Goal: Information Seeking & Learning: Learn about a topic

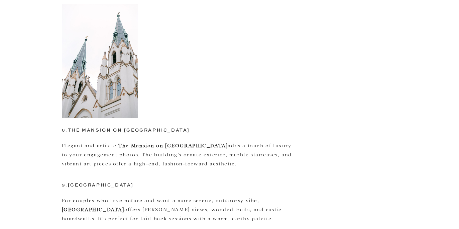
scroll to position [1241, 0]
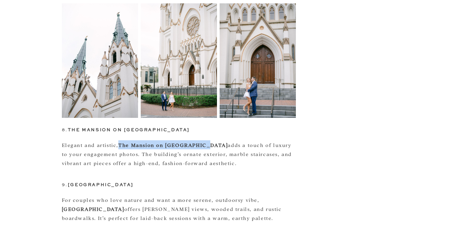
drag, startPoint x: 120, startPoint y: 76, endPoint x: 199, endPoint y: 78, distance: 79.0
click at [199, 141] on strong "The Mansion on [GEOGRAPHIC_DATA]" at bounding box center [172, 144] width 109 height 6
copy strong "The Mansion on [GEOGRAPHIC_DATA]"
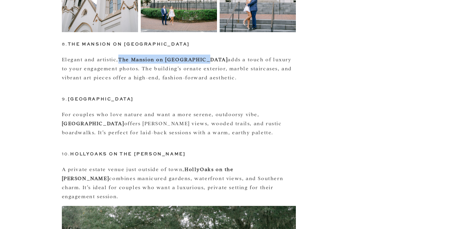
scroll to position [1341, 0]
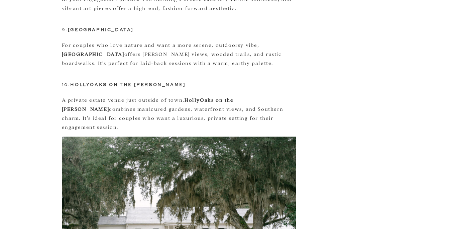
scroll to position [1370, 0]
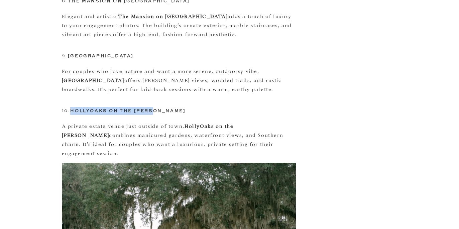
drag, startPoint x: 157, startPoint y: 43, endPoint x: 71, endPoint y: 42, distance: 86.0
click at [71, 107] on h3 "10. HollyOaks on the [PERSON_NAME]" at bounding box center [179, 111] width 234 height 8
copy h3 "HollyOaks on the [PERSON_NAME]"
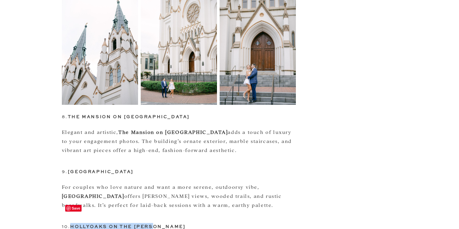
scroll to position [1220, 0]
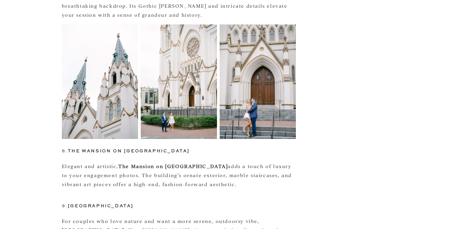
click at [186, 194] on div at bounding box center [179, 198] width 234 height 8
